Goal: Task Accomplishment & Management: Manage account settings

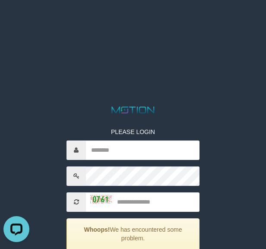
click at [246, 22] on html "PLEASE LOGIN Whoops! We has encountered some problem. Your account is inactive,…" at bounding box center [133, 11] width 266 height 22
click at [255, 22] on html "PLEASE LOGIN Whoops! We has encountered some problem. Your account is inactive,…" at bounding box center [133, 11] width 266 height 22
